Goal: Check status: Check status

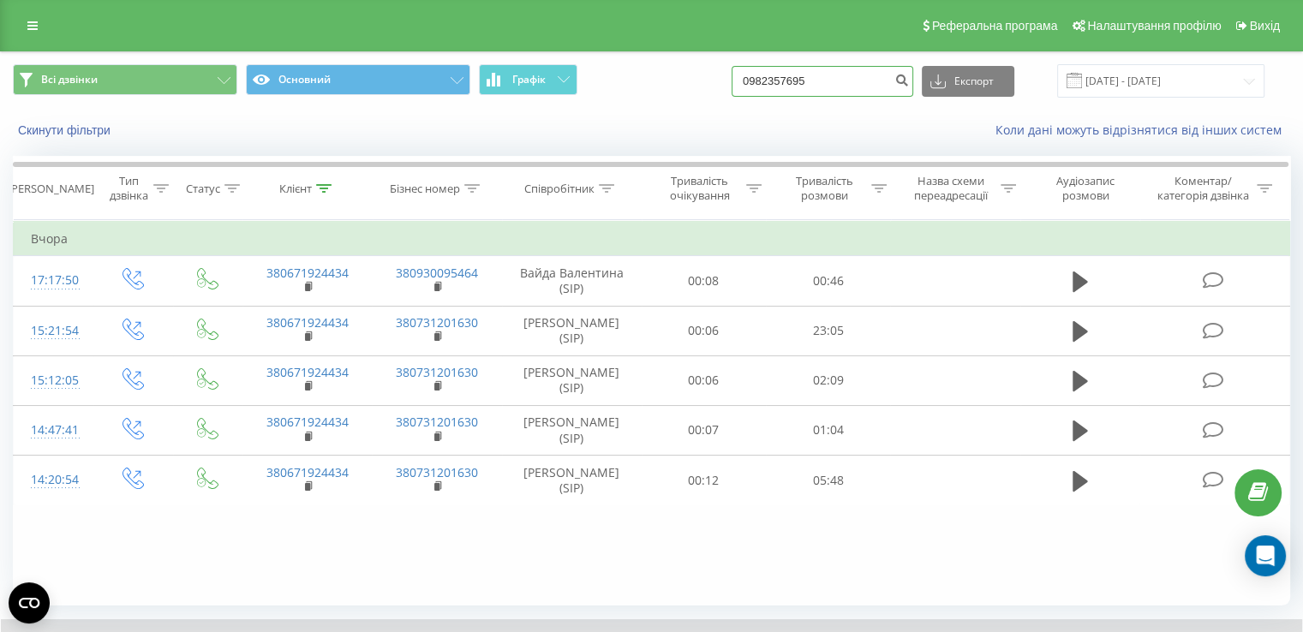
click at [873, 82] on input "0982357695" at bounding box center [822, 81] width 182 height 31
drag, startPoint x: 873, startPoint y: 82, endPoint x: 661, endPoint y: 82, distance: 211.5
click at [661, 82] on div "Всі дзвінки Основний Графік 0982357695 Експорт .csv .xls .xlsx [DATE] - [DATE]" at bounding box center [651, 80] width 1277 height 33
paste input "48732608170"
type input "48732608170"
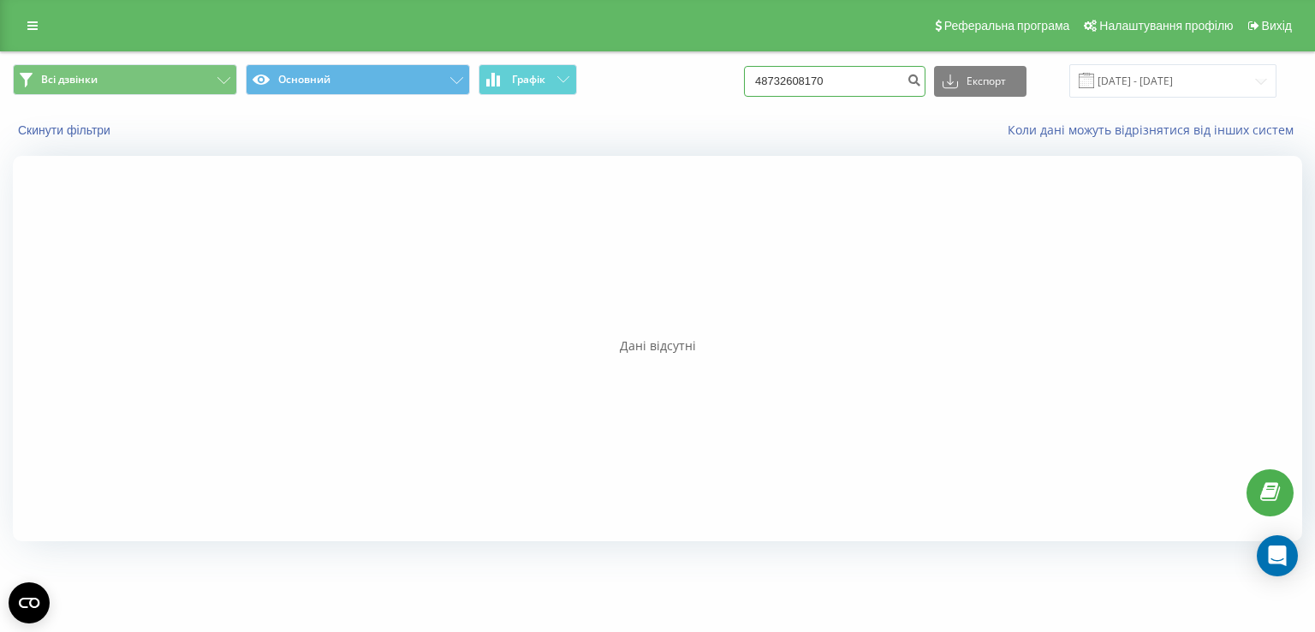
click at [874, 87] on input "48732608170" at bounding box center [835, 81] width 182 height 31
click at [1146, 87] on input "[DATE] - [DATE]" at bounding box center [1173, 80] width 207 height 33
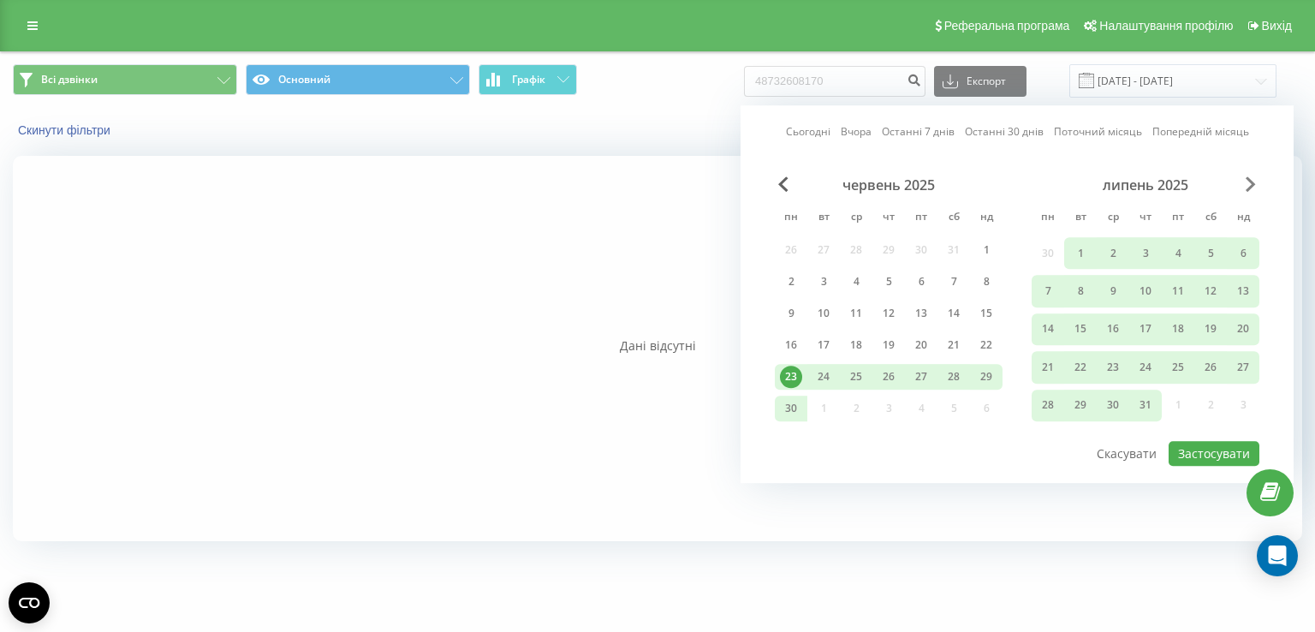
click at [1250, 184] on span "Next Month" at bounding box center [1251, 183] width 10 height 15
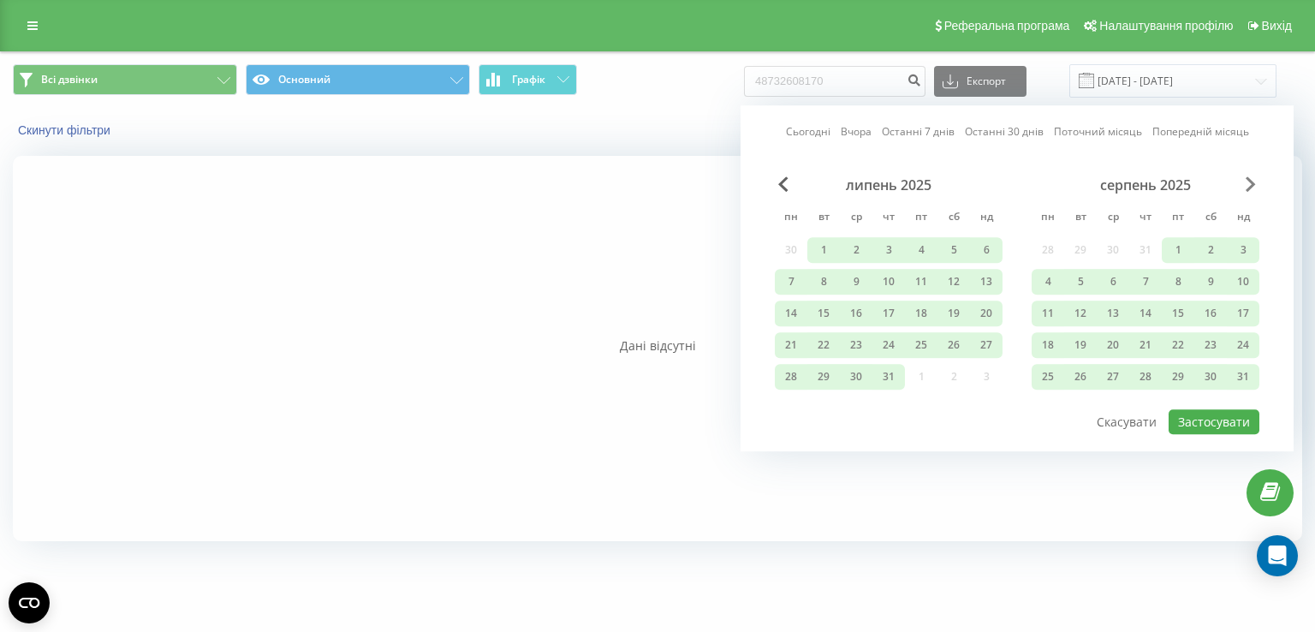
click at [1250, 184] on span "Next Month" at bounding box center [1251, 183] width 10 height 15
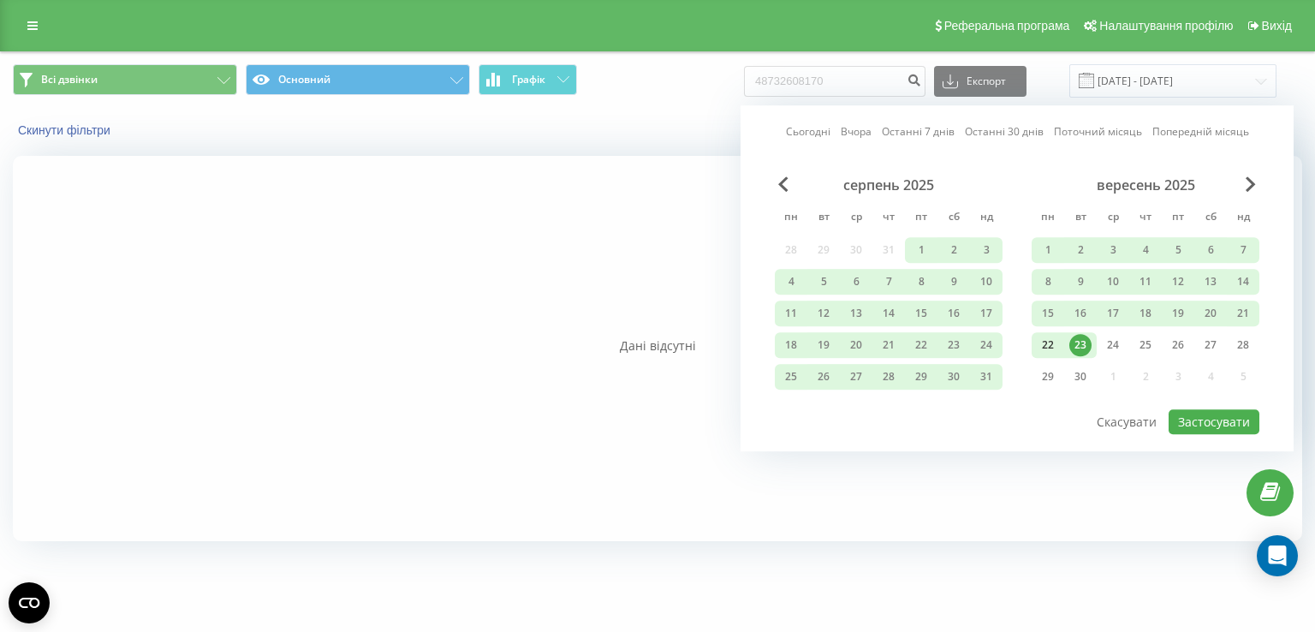
click at [1046, 348] on div "22" at bounding box center [1048, 345] width 22 height 22
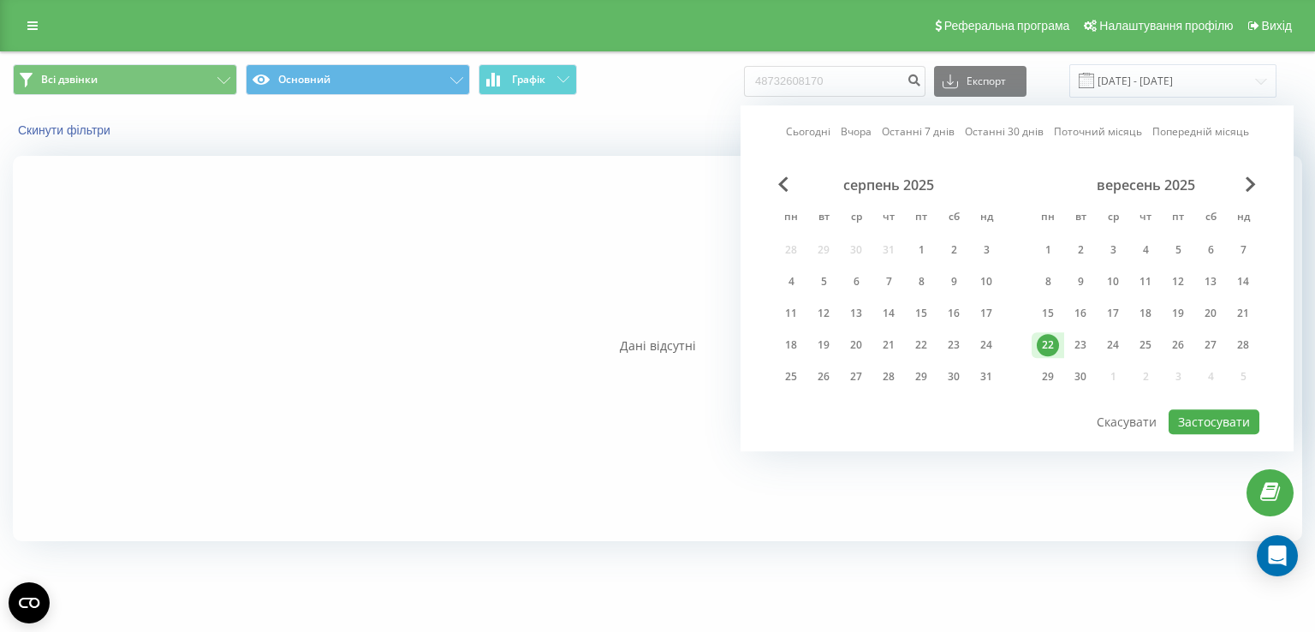
click at [1046, 348] on div "22" at bounding box center [1048, 345] width 22 height 22
click at [1186, 412] on button "Застосувати" at bounding box center [1214, 421] width 91 height 25
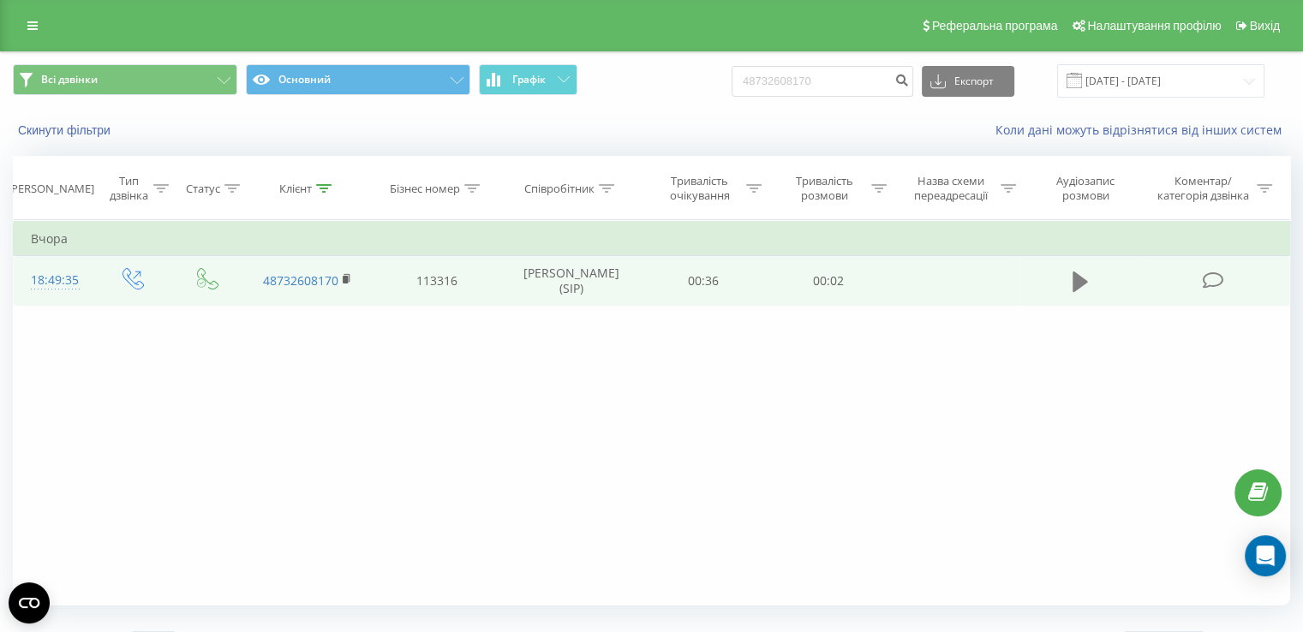
click at [1070, 278] on button at bounding box center [1080, 282] width 26 height 26
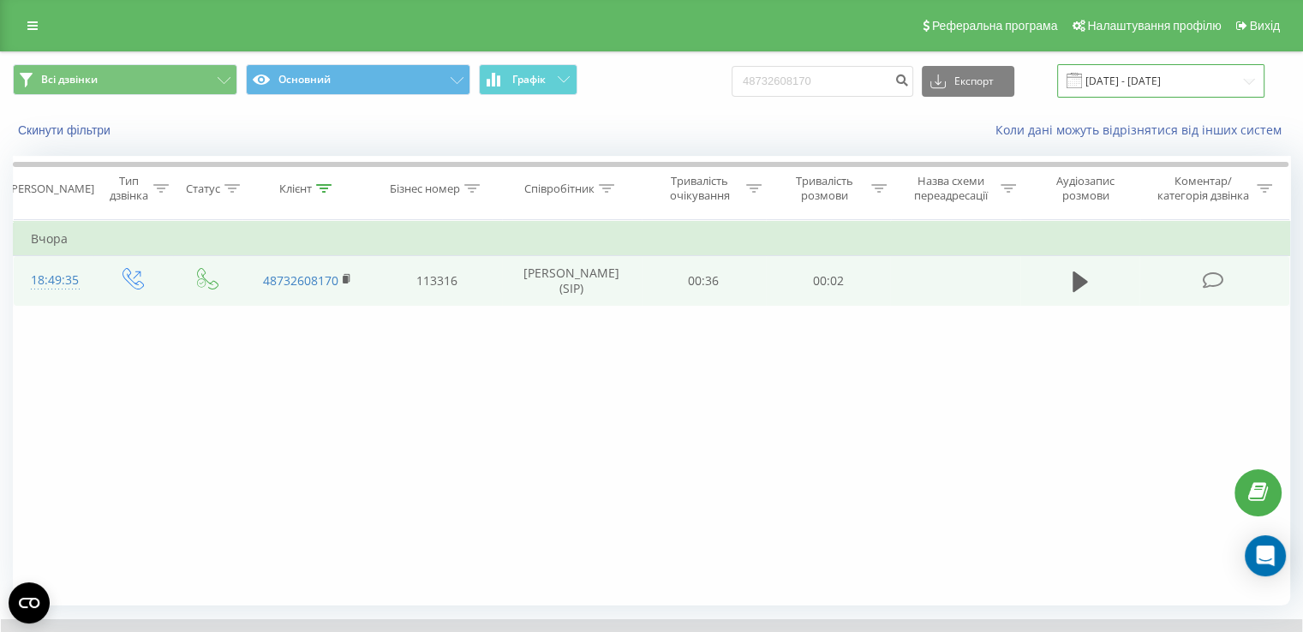
click at [1135, 81] on input "[DATE] - [DATE]" at bounding box center [1160, 80] width 207 height 33
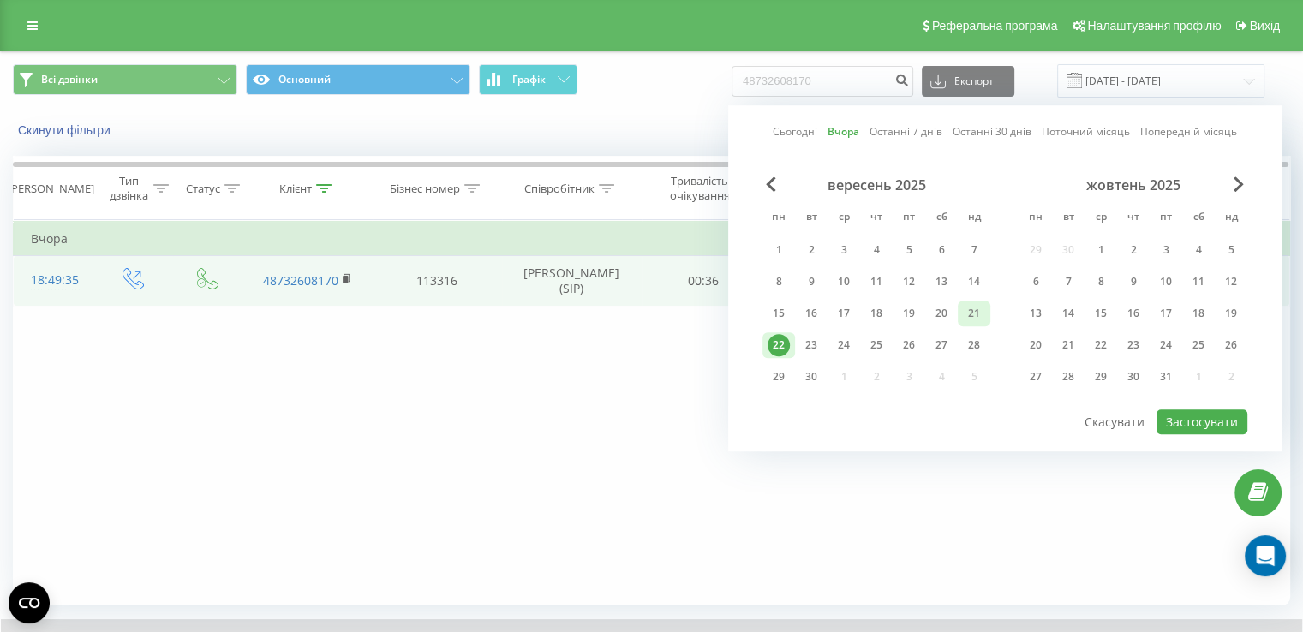
click at [965, 316] on div "21" at bounding box center [974, 313] width 22 height 22
click at [1181, 421] on button "Застосувати" at bounding box center [1201, 421] width 91 height 25
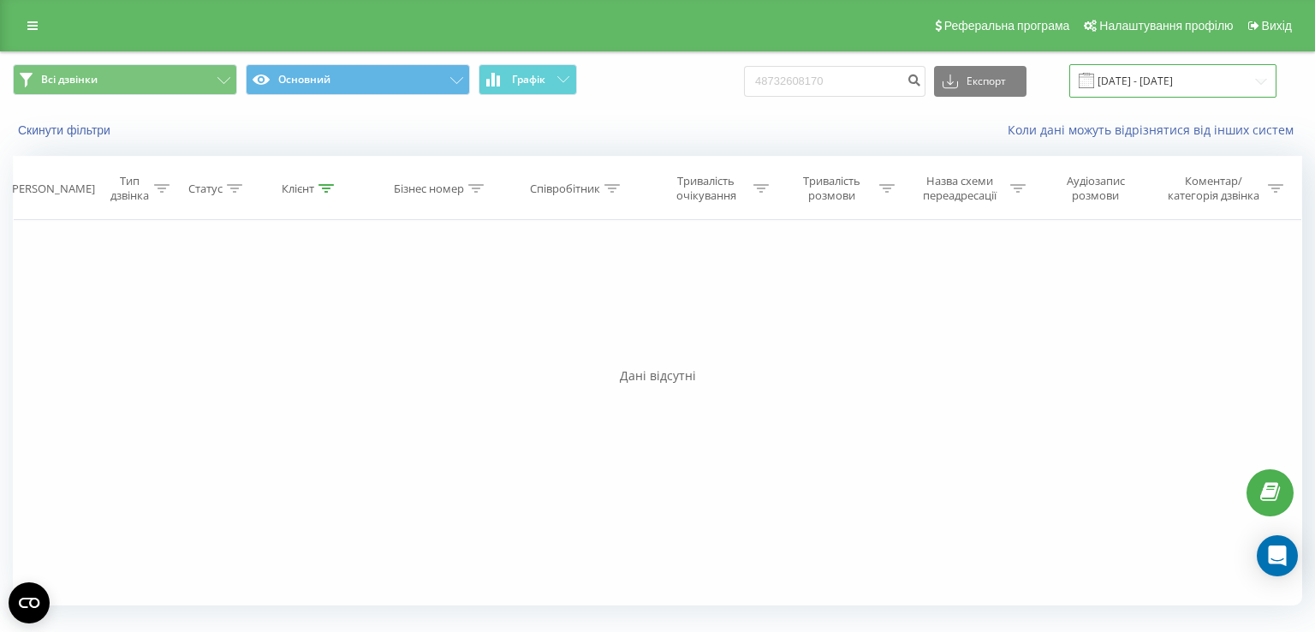
click at [1113, 81] on input "21.09.2025 - 21.09.2025" at bounding box center [1173, 80] width 207 height 33
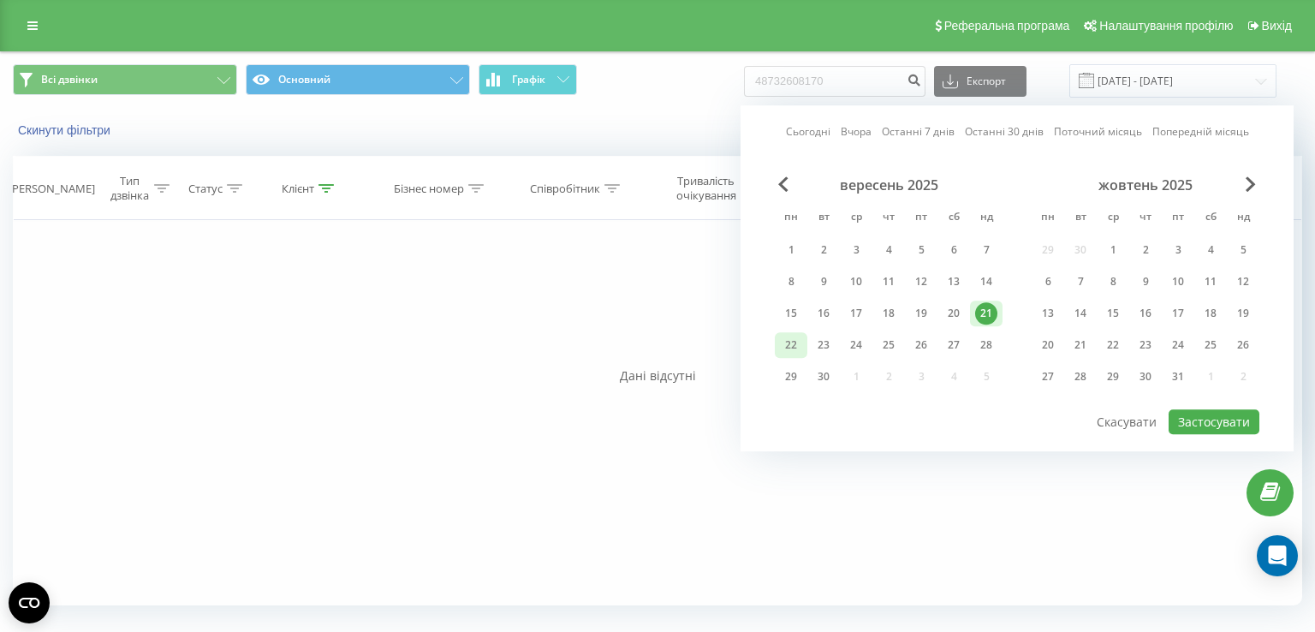
click at [795, 354] on div "22" at bounding box center [791, 345] width 33 height 26
click at [819, 347] on div "23" at bounding box center [824, 345] width 22 height 22
click at [1201, 415] on button "Застосувати" at bounding box center [1214, 421] width 91 height 25
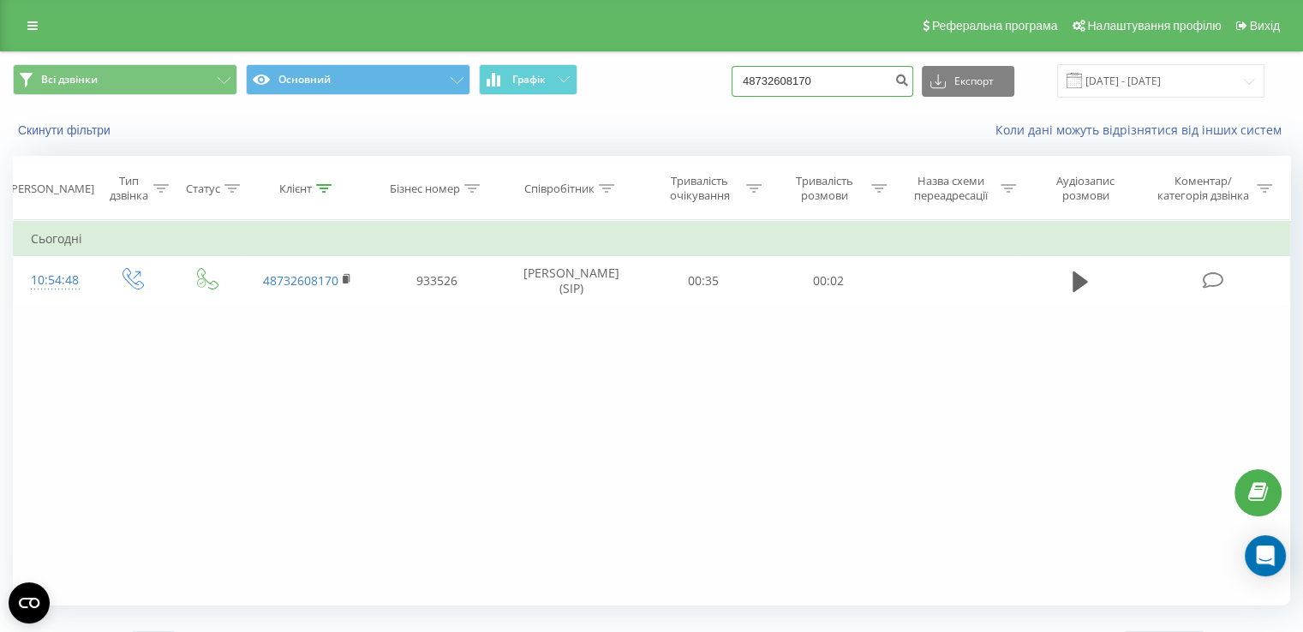
click at [844, 75] on input "48732608170" at bounding box center [822, 81] width 182 height 31
click at [808, 91] on input "48732608170" at bounding box center [822, 81] width 182 height 31
click at [1137, 87] on input "23.09.2025 - 23.09.2025" at bounding box center [1160, 80] width 207 height 33
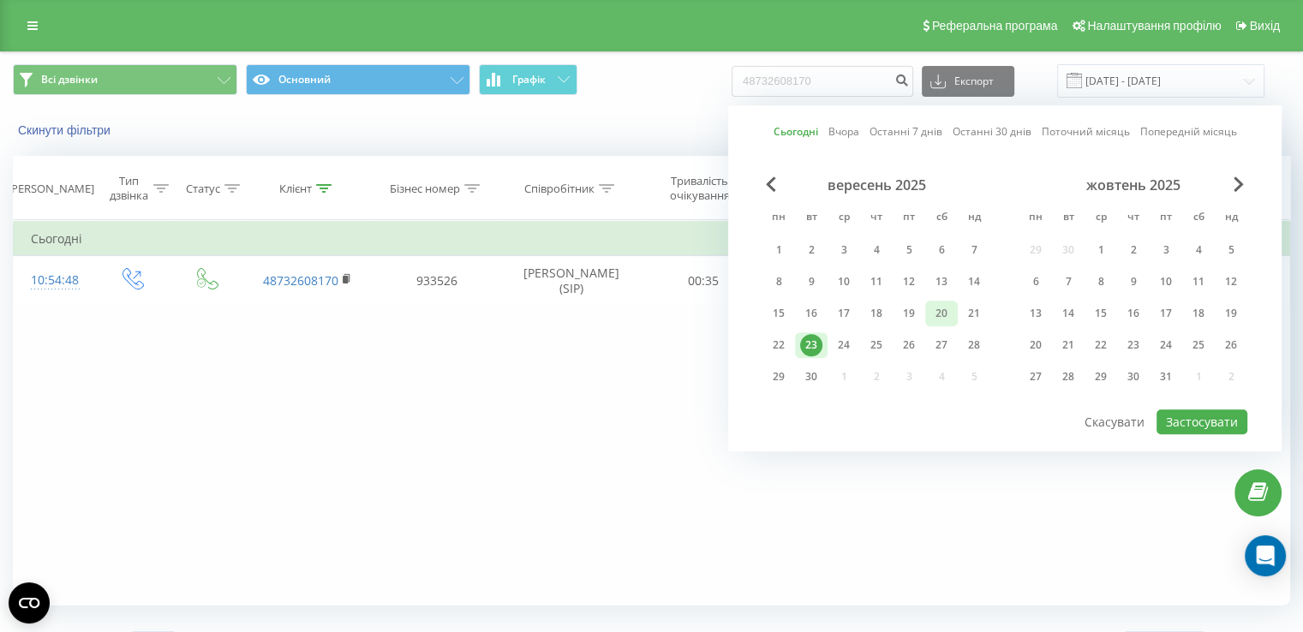
click at [939, 307] on div "20" at bounding box center [941, 313] width 22 height 22
click at [1207, 422] on button "Застосувати" at bounding box center [1201, 421] width 91 height 25
type input "20.09.2025 - 20.09.2025"
